Goal: Find specific page/section: Find specific page/section

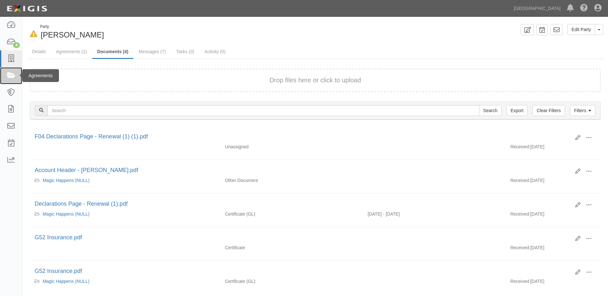
click at [13, 72] on icon at bounding box center [10, 75] width 9 height 7
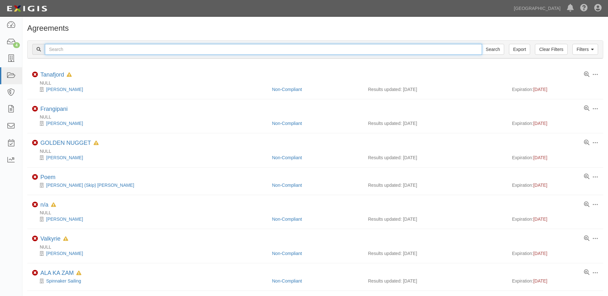
drag, startPoint x: 106, startPoint y: 46, endPoint x: 167, endPoint y: 49, distance: 60.6
click at [106, 46] on input "text" at bounding box center [263, 49] width 437 height 11
type input "chandler"
click at [481, 44] on input "Search" at bounding box center [492, 49] width 22 height 11
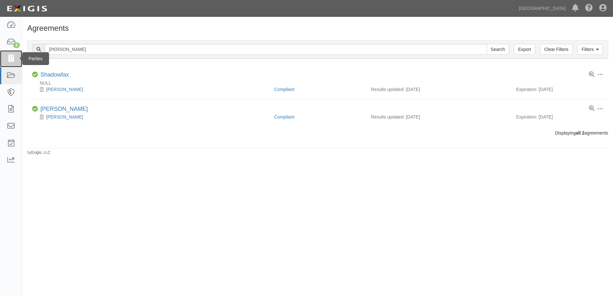
click at [7, 63] on link at bounding box center [11, 58] width 22 height 17
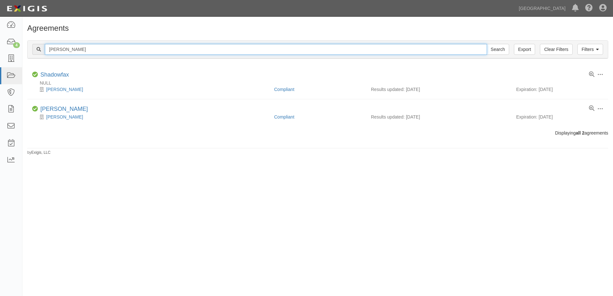
click at [78, 48] on input "chandler" at bounding box center [266, 49] width 442 height 11
drag, startPoint x: 136, startPoint y: 52, endPoint x: -1, endPoint y: 48, distance: 136.8
click at [0, 48] on html "Toggle navigation Dashboard 4 Inbox Parties Agreements Coverages Documents Mess…" at bounding box center [306, 143] width 613 height 286
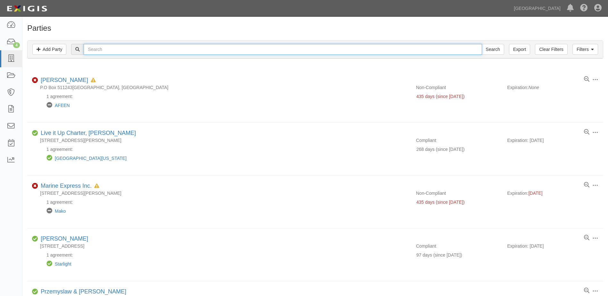
click at [111, 50] on input "text" at bounding box center [283, 49] width 398 height 11
type input "[PERSON_NAME]"
click at [481, 44] on input "Search" at bounding box center [492, 49] width 22 height 11
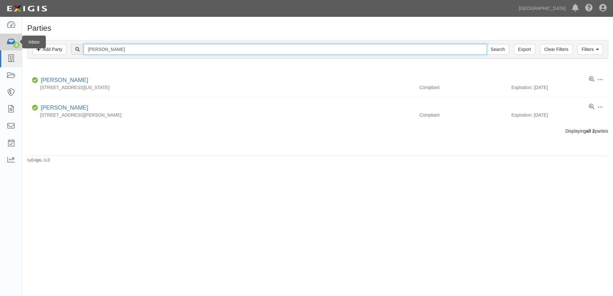
drag, startPoint x: 113, startPoint y: 48, endPoint x: 15, endPoint y: 49, distance: 98.7
click at [15, 49] on body "Toggle navigation Dashboard 4 Inbox Parties Agreements Coverages Documents Mess…" at bounding box center [306, 143] width 613 height 286
type input "criou"
click at [486, 44] on input "Search" at bounding box center [497, 49] width 22 height 11
